Goal: Transaction & Acquisition: Purchase product/service

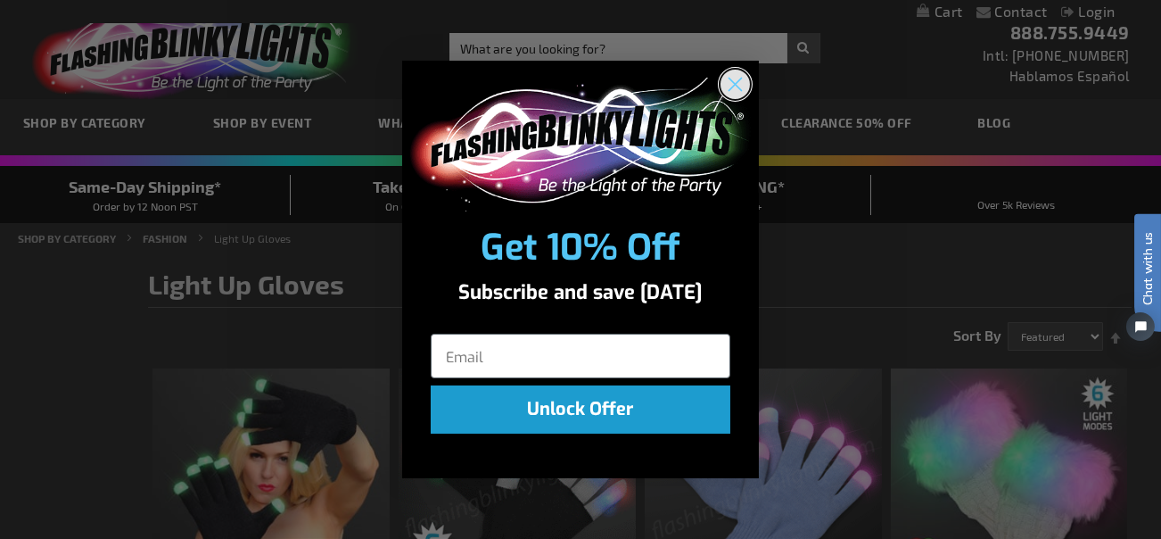
click at [738, 85] on icon "Close dialog" at bounding box center [736, 84] width 12 height 12
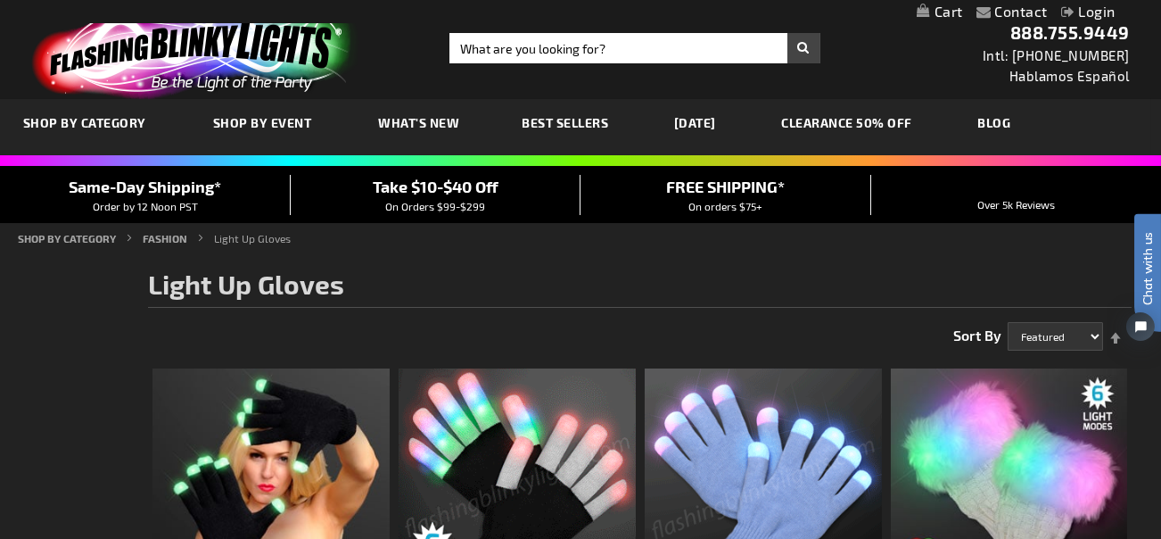
click at [554, 119] on span "Best Sellers" at bounding box center [566, 122] width 87 height 15
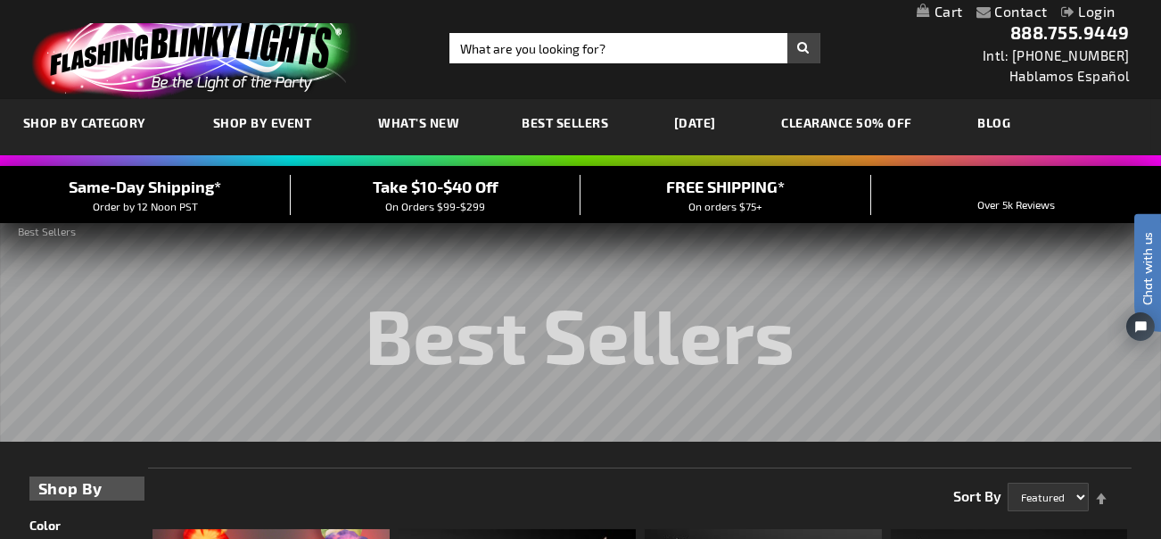
click at [916, 120] on link "CLEARANCE 50% OFF" at bounding box center [848, 123] width 158 height 60
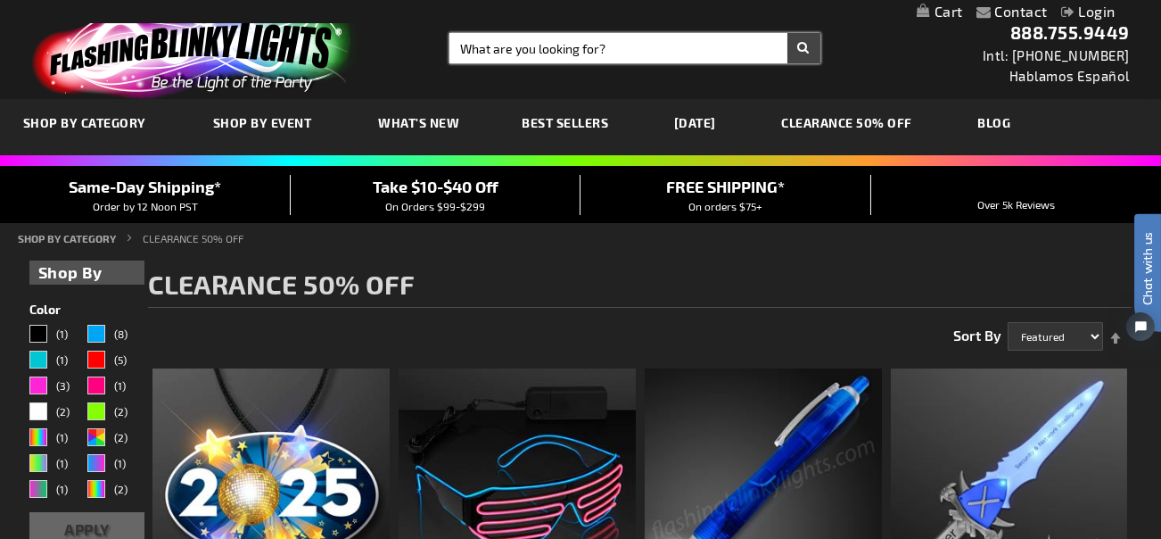
click at [569, 44] on input "Search" at bounding box center [635, 48] width 370 height 30
type input "Light up gloves"
click at [788, 33] on button "Search" at bounding box center [804, 48] width 33 height 30
